Goal: Task Accomplishment & Management: Complete application form

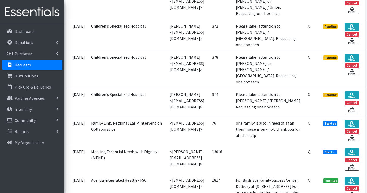
scroll to position [232, 0]
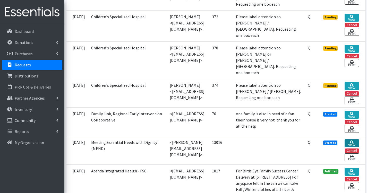
click at [354, 139] on link "View" at bounding box center [351, 143] width 14 height 8
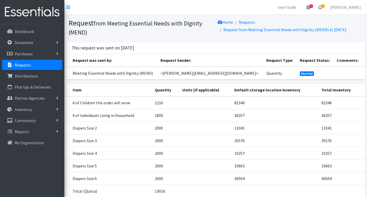
click at [324, 5] on span "8" at bounding box center [322, 6] width 3 height 4
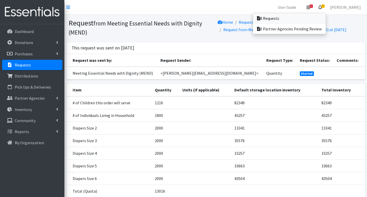
click at [296, 18] on link "8 Requests" at bounding box center [289, 18] width 73 height 10
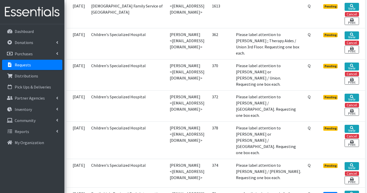
scroll to position [154, 0]
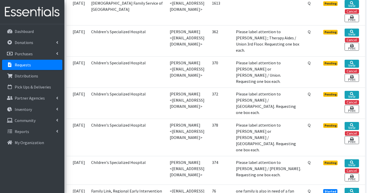
drag, startPoint x: 168, startPoint y: 64, endPoint x: 167, endPoint y: 71, distance: 7.3
click at [167, 71] on td "[PERSON_NAME] <[EMAIL_ADDRESS][DOMAIN_NAME]>" at bounding box center [187, 71] width 42 height 31
copy td "kdorset@childrens-specialized.org"
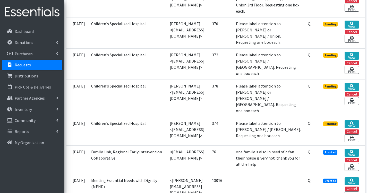
scroll to position [206, 0]
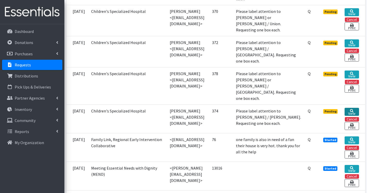
click at [353, 109] on icon at bounding box center [352, 111] width 4 height 4
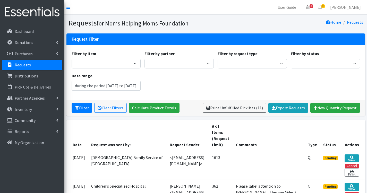
type input "[DATE] - [DATE]"
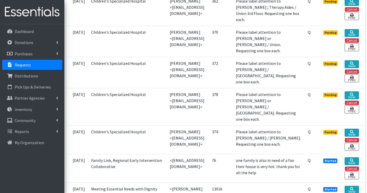
scroll to position [206, 0]
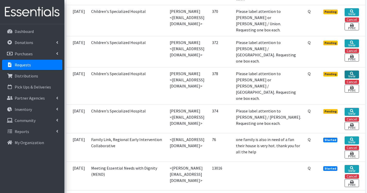
click at [358, 70] on link "View" at bounding box center [351, 74] width 14 height 8
click at [353, 41] on icon at bounding box center [352, 43] width 4 height 4
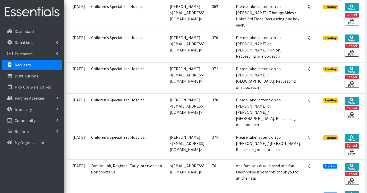
scroll to position [129, 0]
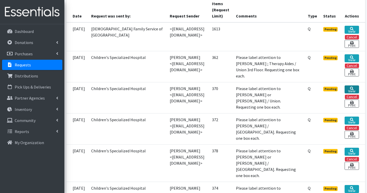
click at [358, 87] on link "View" at bounding box center [351, 89] width 14 height 8
click at [353, 89] on icon at bounding box center [352, 89] width 4 height 4
click at [353, 56] on icon at bounding box center [352, 58] width 4 height 4
click at [358, 57] on link "View" at bounding box center [351, 58] width 14 height 8
click at [357, 26] on link "View" at bounding box center [351, 30] width 14 height 8
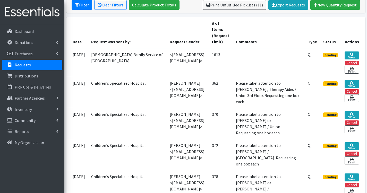
scroll to position [77, 0]
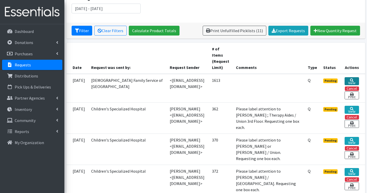
click at [353, 80] on icon at bounding box center [352, 80] width 4 height 4
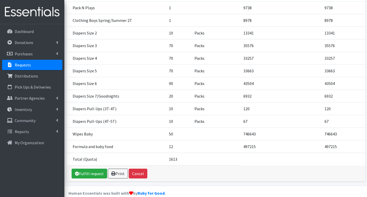
scroll to position [214, 0]
click at [90, 168] on link "Fulfill request" at bounding box center [90, 173] width 36 height 10
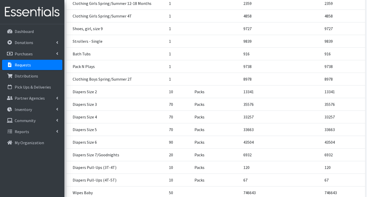
scroll to position [214, 0]
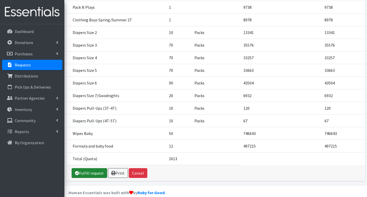
click at [93, 168] on link "Fulfill request" at bounding box center [90, 173] width 36 height 10
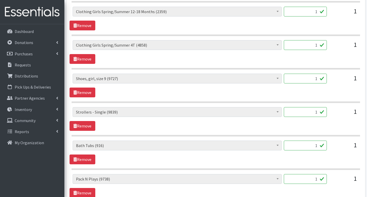
scroll to position [386, 0]
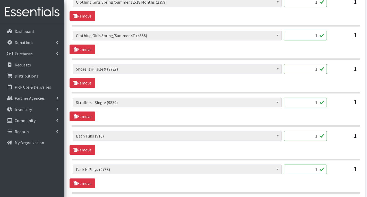
click at [317, 70] on input "1" at bounding box center [305, 69] width 43 height 10
type input "3"
type input "4"
click at [336, 107] on div "1" at bounding box center [344, 105] width 26 height 14
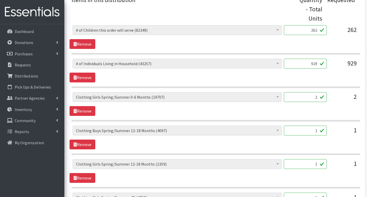
scroll to position [232, 0]
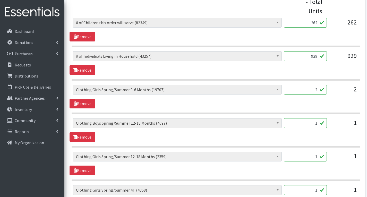
click at [318, 158] on input "1" at bounding box center [305, 157] width 43 height 10
type input "40"
click at [317, 124] on input "1" at bounding box center [305, 123] width 43 height 10
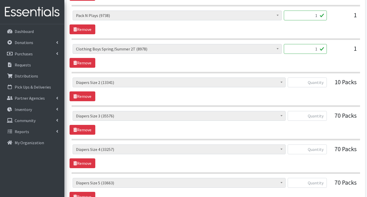
scroll to position [534, 0]
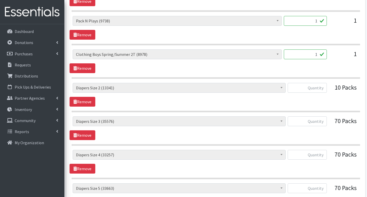
type input "40"
click at [323, 88] on input "text" at bounding box center [306, 88] width 39 height 10
type input "500"
click at [318, 54] on input "1" at bounding box center [305, 54] width 43 height 10
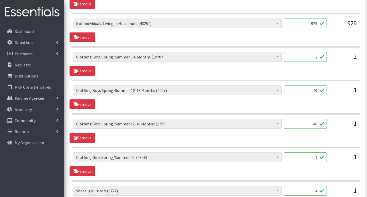
scroll to position [200, 0]
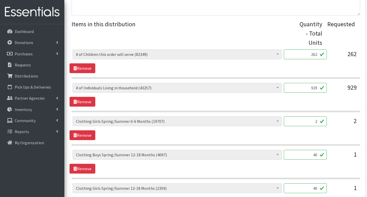
type input "30"
click at [318, 122] on input "2" at bounding box center [305, 121] width 43 height 10
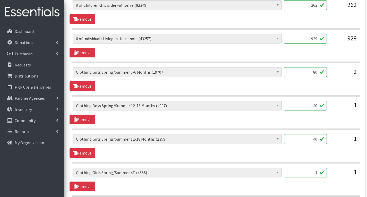
scroll to position [251, 0]
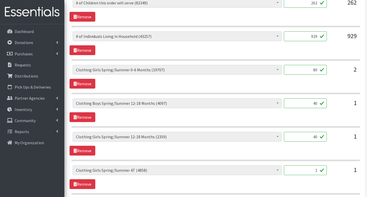
type input "80"
click at [315, 104] on input "40" at bounding box center [305, 103] width 43 height 10
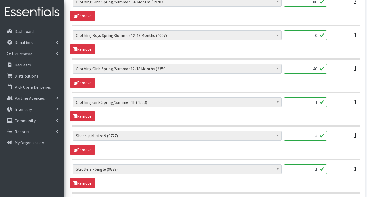
scroll to position [329, 0]
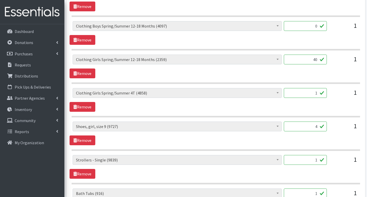
type input "0"
click at [319, 94] on input "1" at bounding box center [305, 93] width 43 height 10
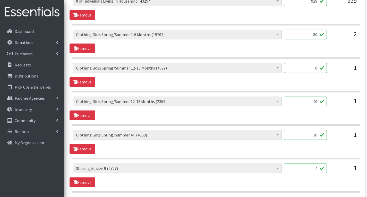
scroll to position [277, 0]
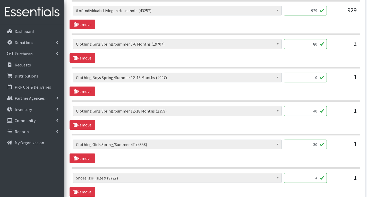
type input "30"
click at [312, 126] on div "# of Children this order will serve (82349) # of Individuals Living in Househol…" at bounding box center [215, 118] width 292 height 24
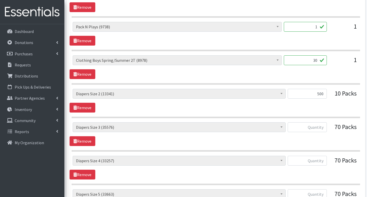
scroll to position [534, 0]
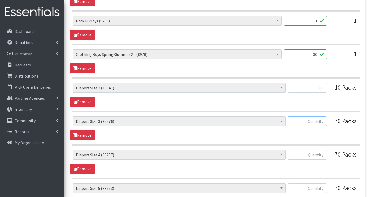
click at [322, 122] on input "text" at bounding box center [306, 121] width 39 height 10
type input "1"
type input "2000"
click at [324, 157] on input "text" at bounding box center [306, 155] width 39 height 10
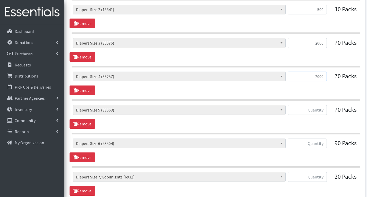
scroll to position [637, 0]
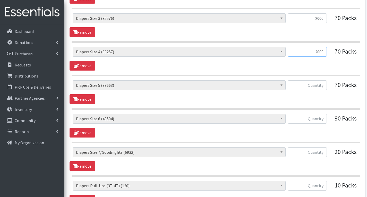
type input "2000"
click at [320, 86] on input "text" at bounding box center [306, 85] width 39 height 10
type input "2000"
click at [324, 118] on input "text" at bounding box center [306, 119] width 39 height 10
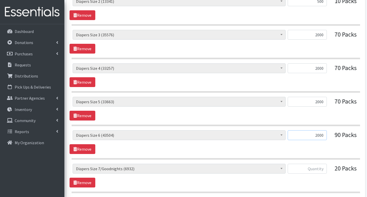
scroll to position [612, 0]
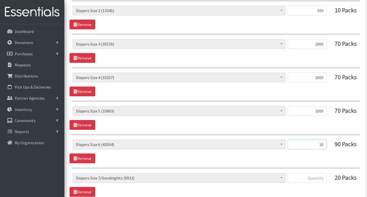
type input "2"
type input "1750"
click at [348, 159] on div "# of Children this order will serve (82349) # of Individuals Living in Househol…" at bounding box center [215, 151] width 292 height 24
click at [324, 111] on input "2000" at bounding box center [306, 111] width 39 height 10
type input "2"
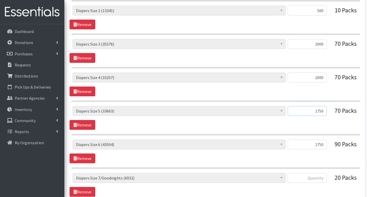
type input "1750"
click at [324, 78] on input "2000" at bounding box center [306, 78] width 39 height 10
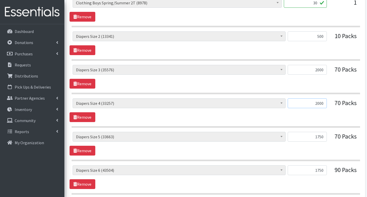
scroll to position [560, 0]
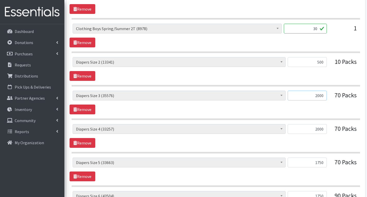
click at [324, 98] on input "2000" at bounding box center [306, 96] width 39 height 10
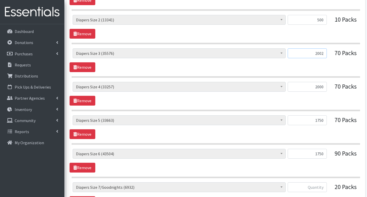
scroll to position [612, 0]
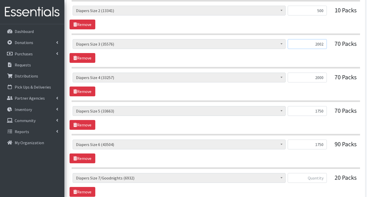
type input "2002"
click at [325, 77] on input "2000" at bounding box center [306, 78] width 39 height 10
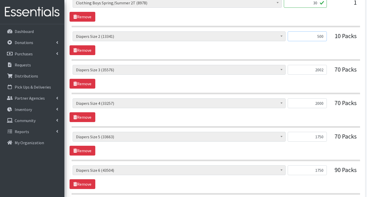
click at [324, 37] on input "500" at bounding box center [306, 36] width 39 height 10
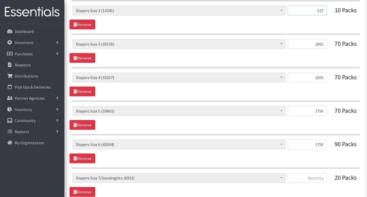
scroll to position [637, 0]
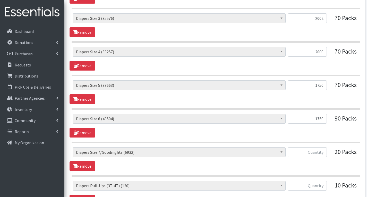
type input "527"
click at [324, 153] on input "text" at bounding box center [306, 152] width 39 height 10
type input "480"
click at [325, 167] on div "# of Children this order will serve (82349) # of Individuals Living in Househol…" at bounding box center [215, 159] width 292 height 24
click at [323, 186] on input "text" at bounding box center [306, 186] width 39 height 10
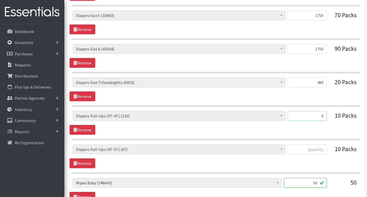
scroll to position [715, 0]
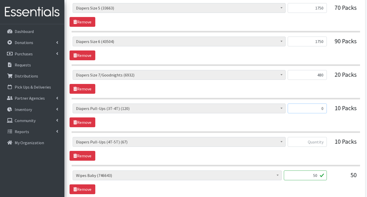
type input "0"
click at [320, 137] on input "text" at bounding box center [306, 142] width 39 height 10
type input "0"
click at [315, 175] on input "50" at bounding box center [305, 175] width 43 height 10
type input "0"
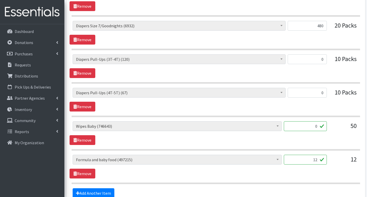
scroll to position [766, 0]
